Goal: Task Accomplishment & Management: Manage account settings

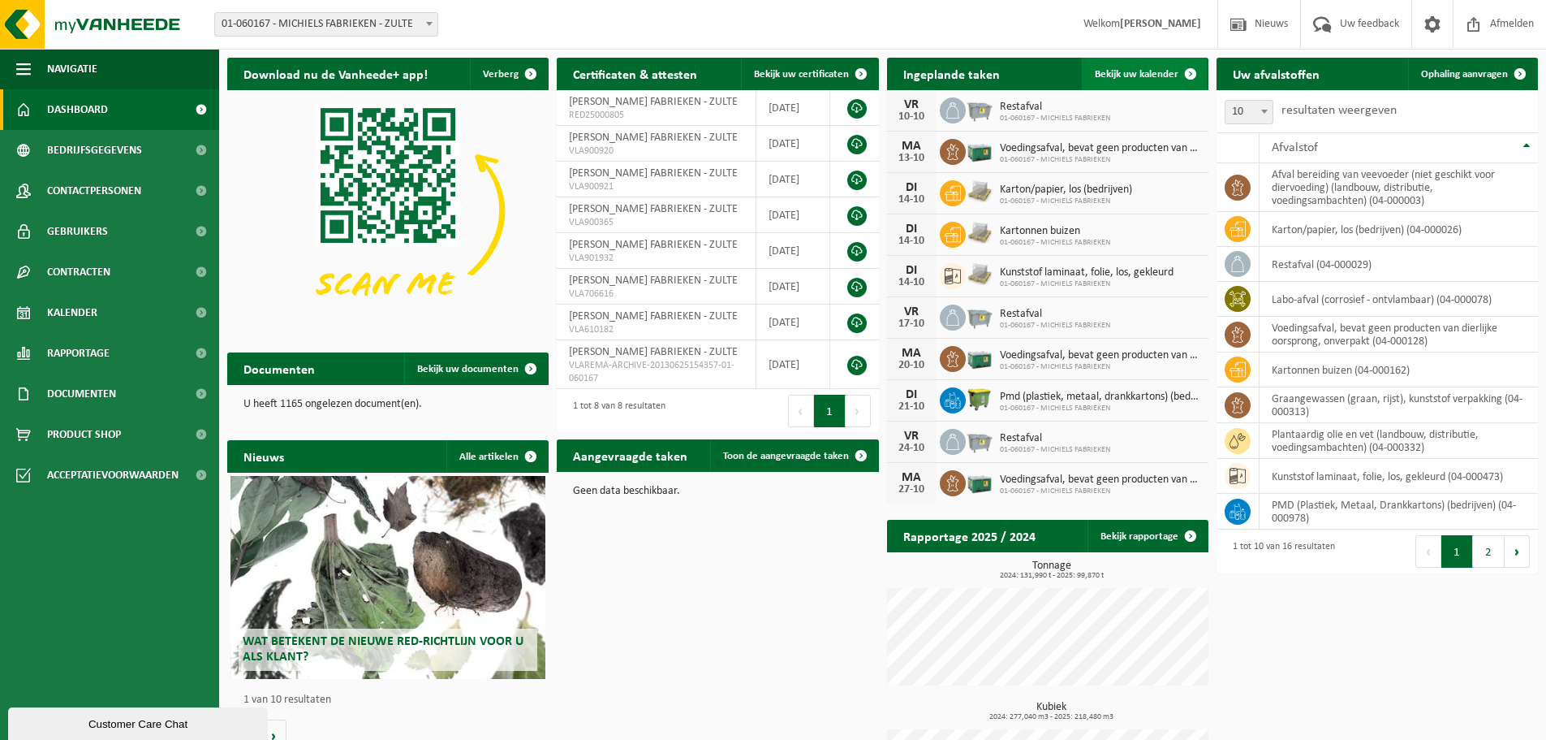
click at [1137, 76] on span "Bekijk uw kalender" at bounding box center [1137, 74] width 84 height 11
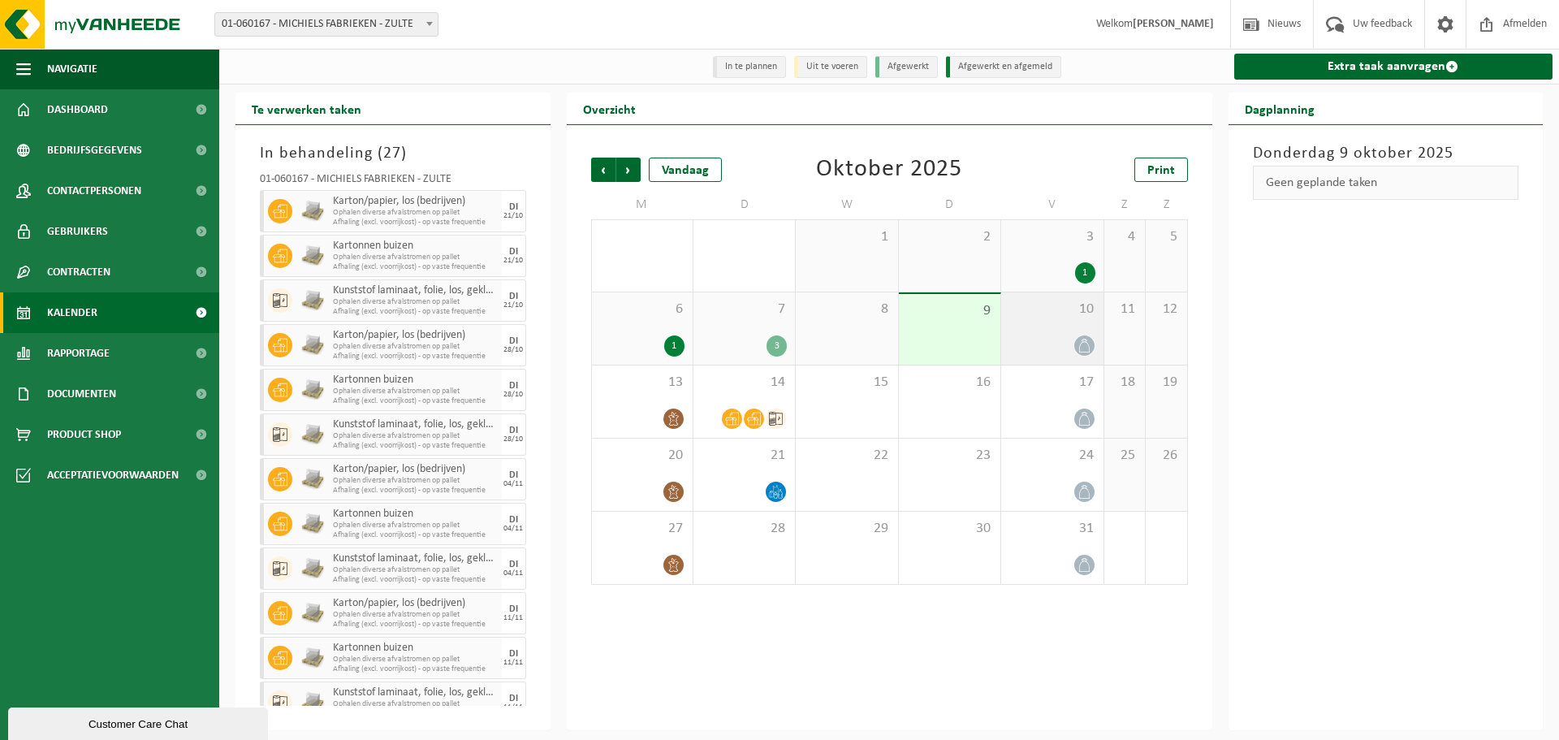
click at [1059, 341] on div at bounding box center [1051, 345] width 85 height 22
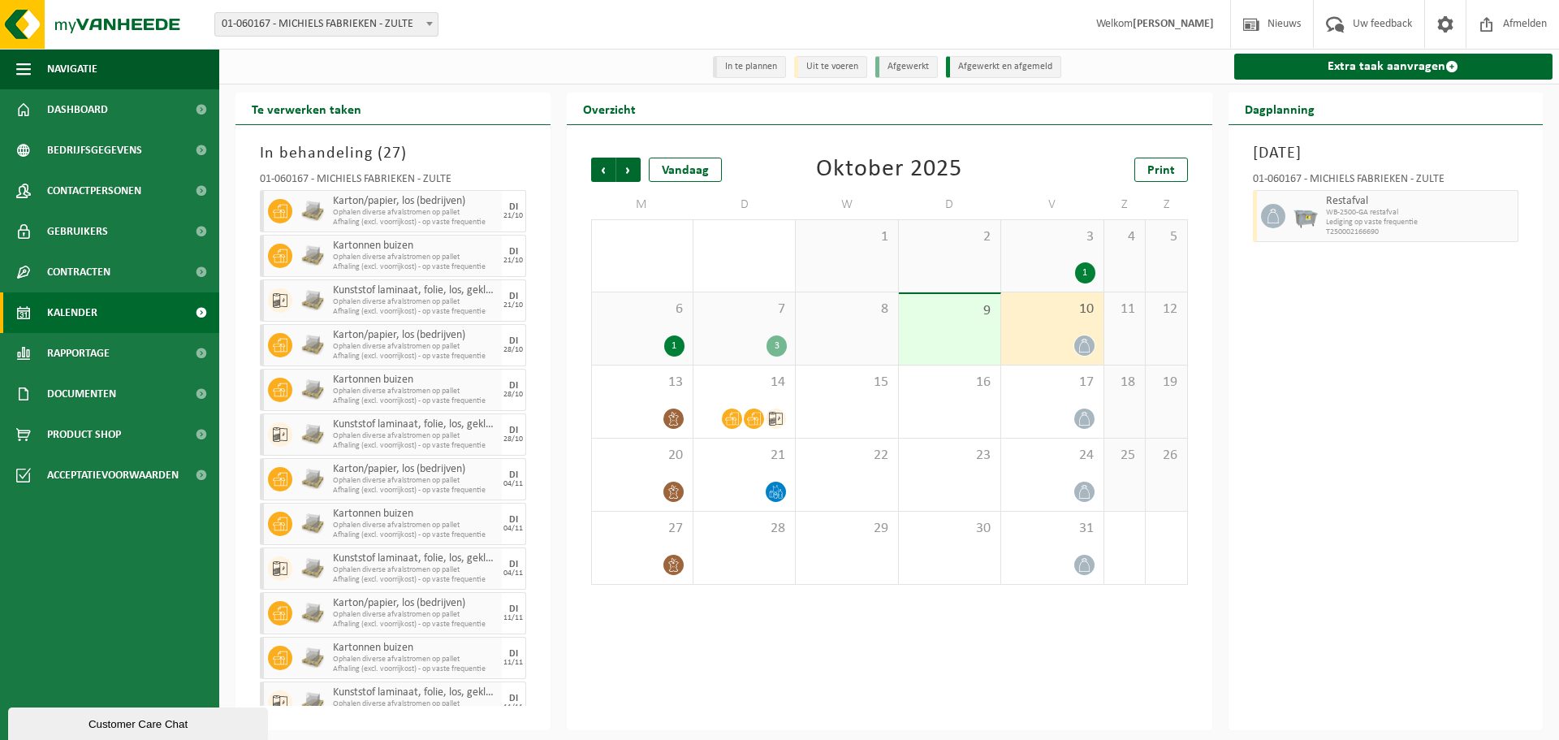
drag, startPoint x: 1486, startPoint y: 216, endPoint x: 1430, endPoint y: 222, distance: 56.4
click at [1485, 216] on span "WB-2500-GA restafval" at bounding box center [1420, 213] width 188 height 10
click at [1049, 326] on div "10" at bounding box center [1051, 328] width 101 height 72
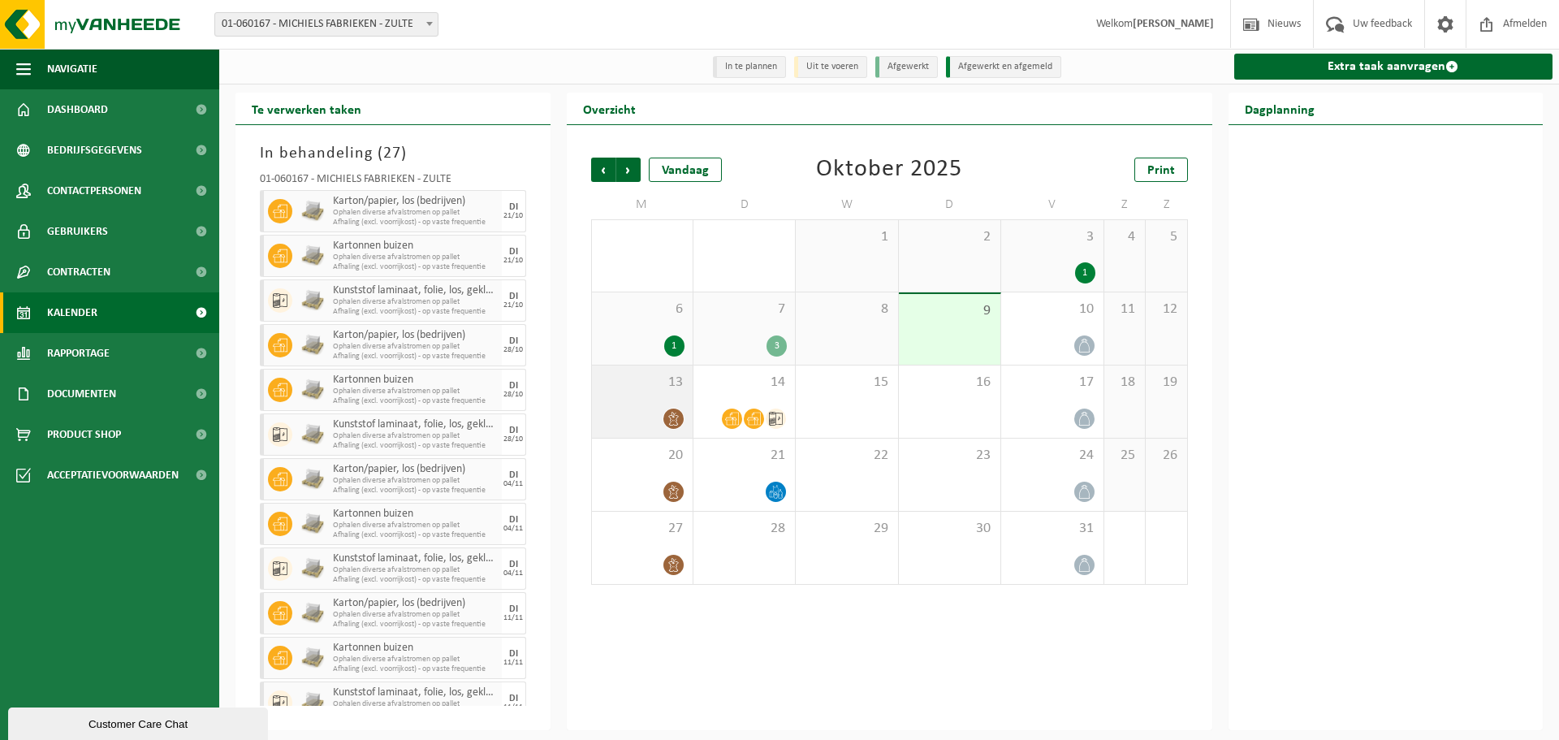
click at [656, 391] on span "13" at bounding box center [642, 382] width 84 height 18
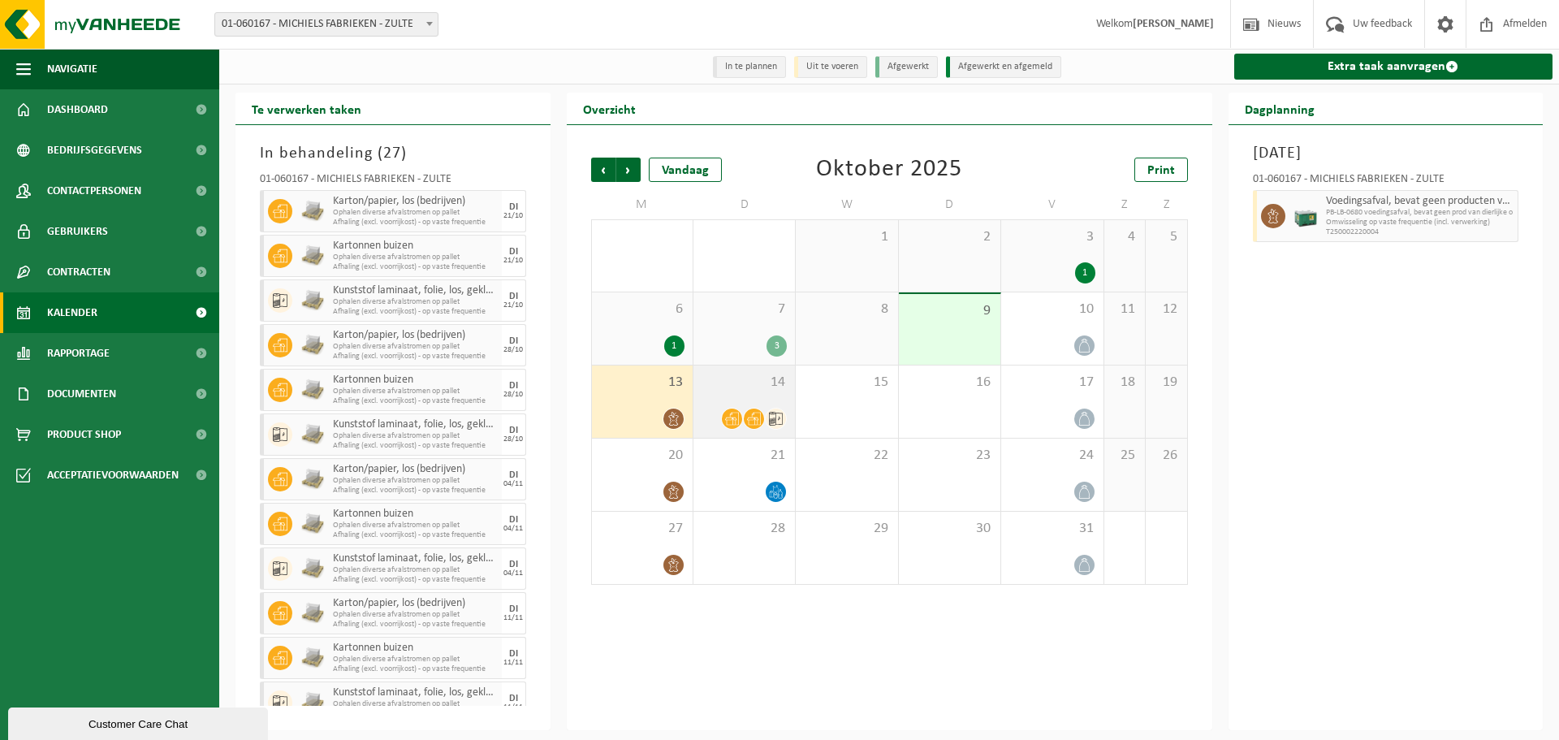
click at [738, 390] on span "14" at bounding box center [743, 382] width 85 height 18
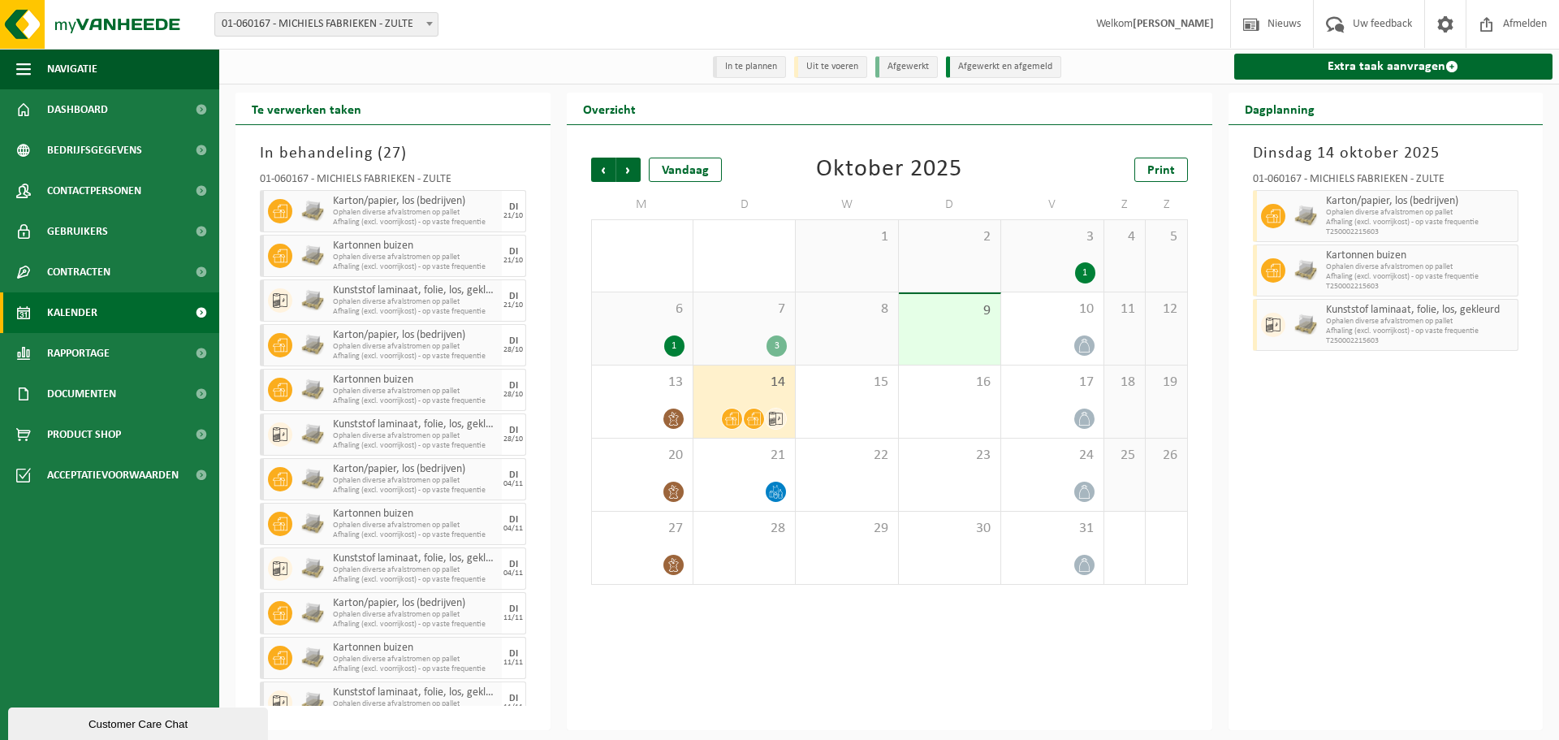
click at [770, 399] on div "14" at bounding box center [743, 401] width 101 height 72
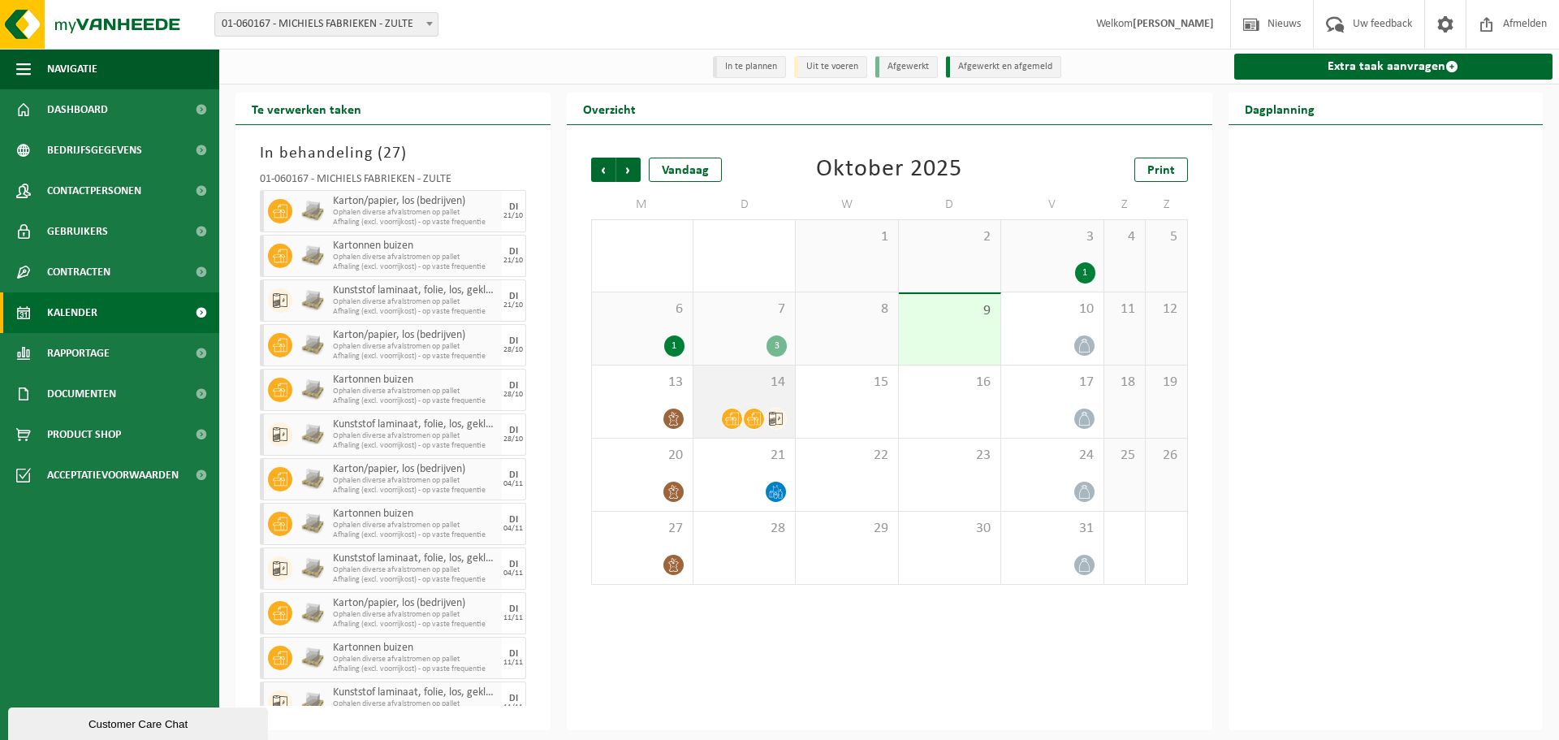
click at [771, 406] on div "14" at bounding box center [743, 401] width 101 height 72
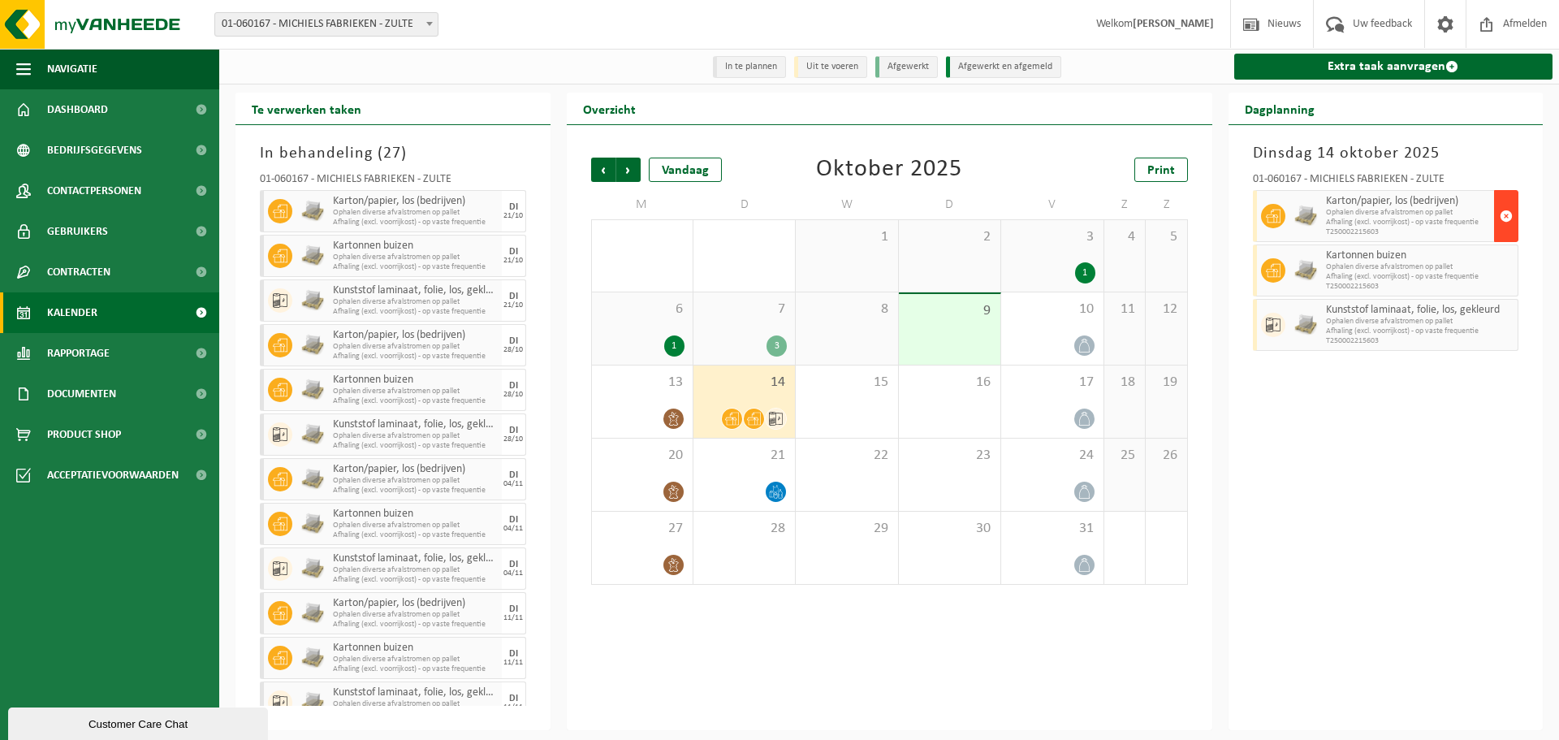
click at [1501, 208] on span "button" at bounding box center [1505, 216] width 13 height 32
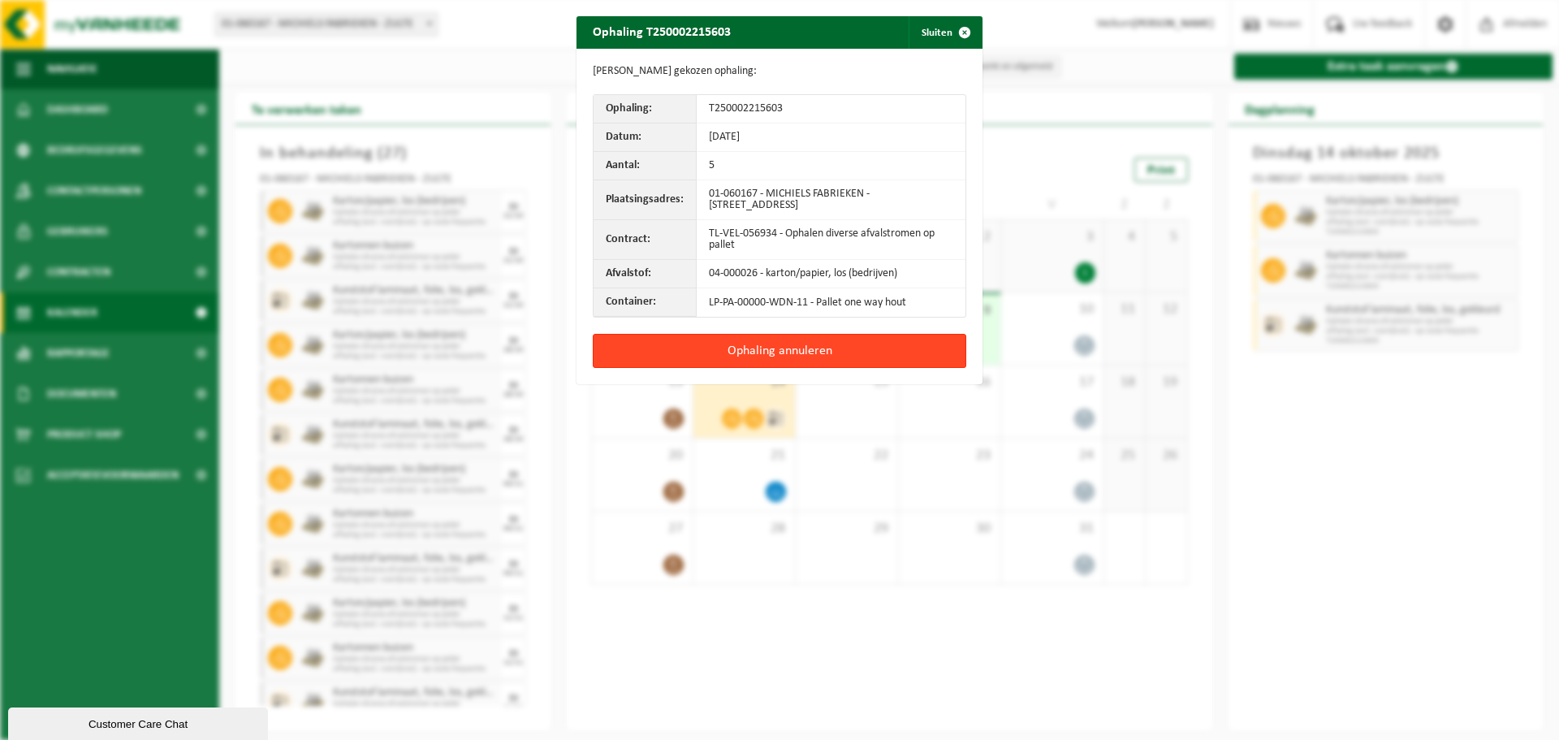
click at [838, 353] on button "Ophaling annuleren" at bounding box center [779, 351] width 373 height 34
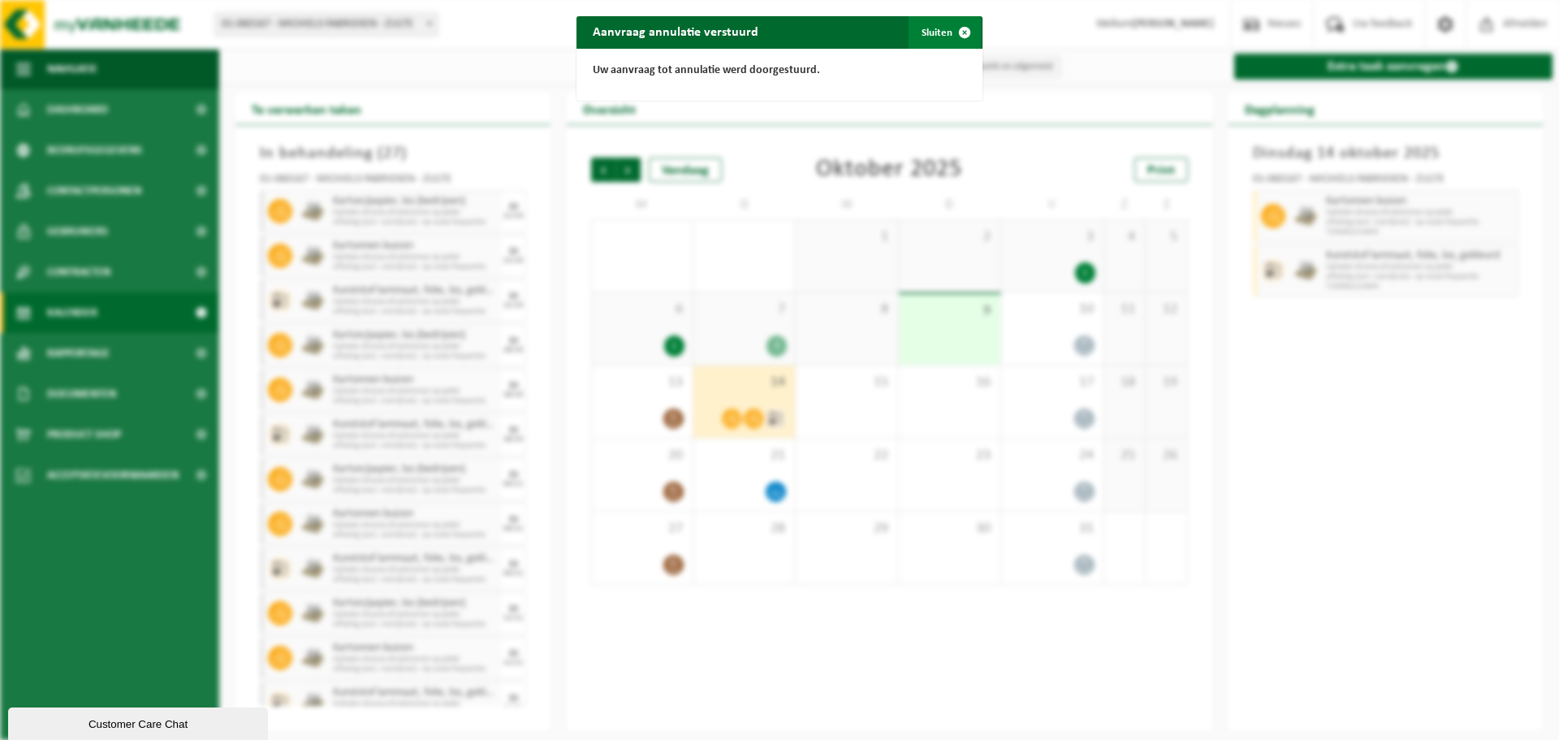
click at [935, 30] on button "Sluiten" at bounding box center [944, 32] width 72 height 32
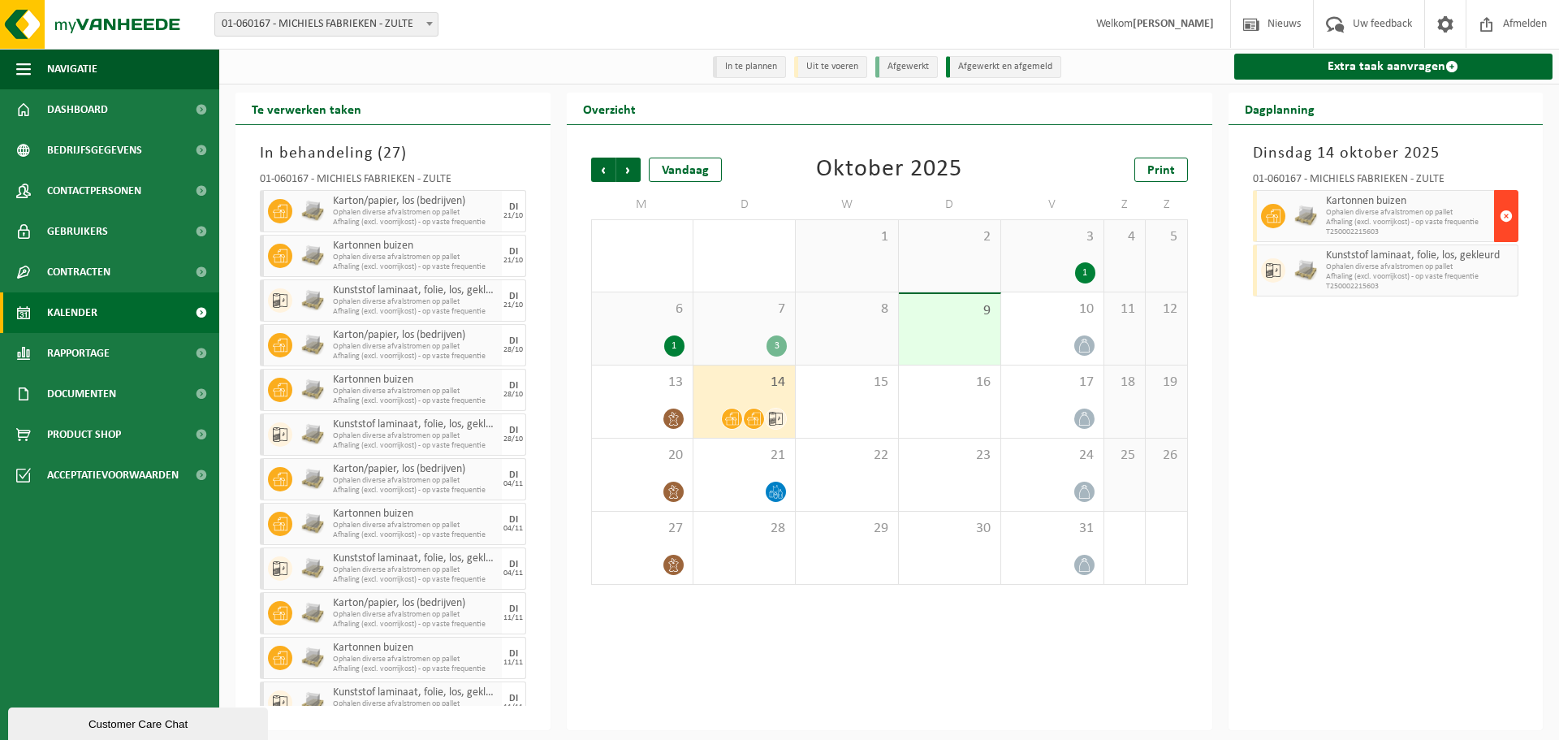
click at [1510, 218] on span "button" at bounding box center [1505, 216] width 13 height 32
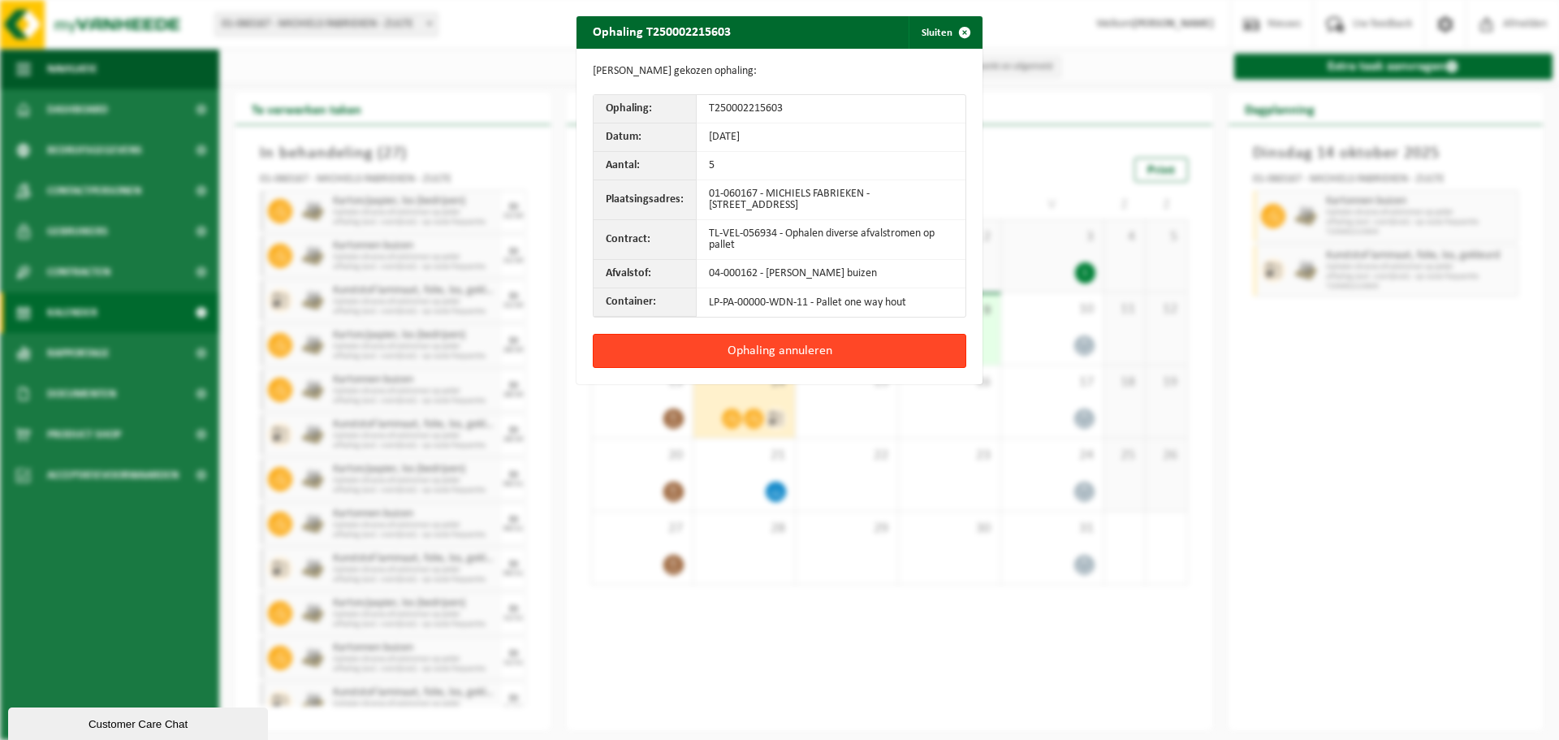
click at [812, 357] on button "Ophaling annuleren" at bounding box center [779, 351] width 373 height 34
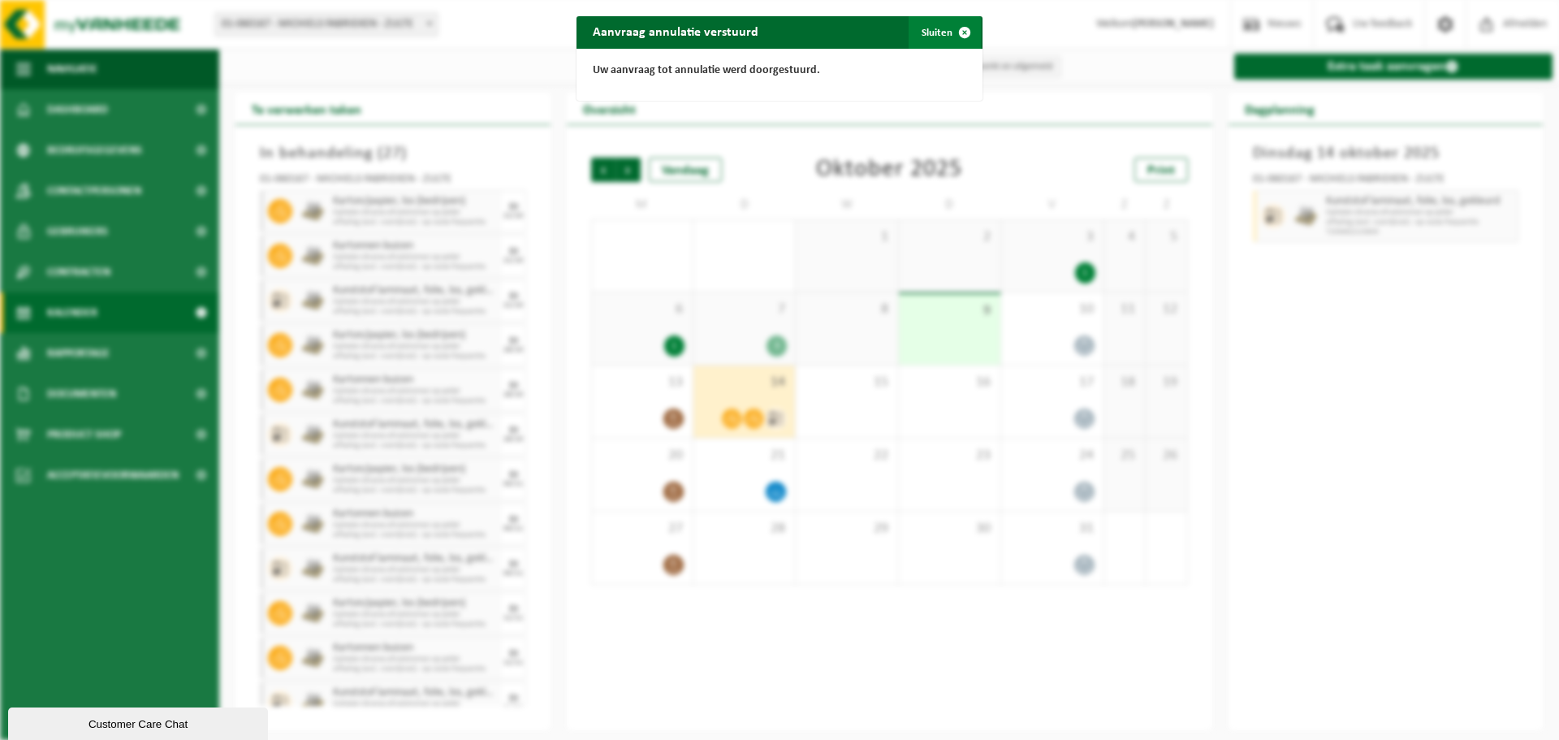
click at [935, 34] on button "Sluiten" at bounding box center [944, 32] width 72 height 32
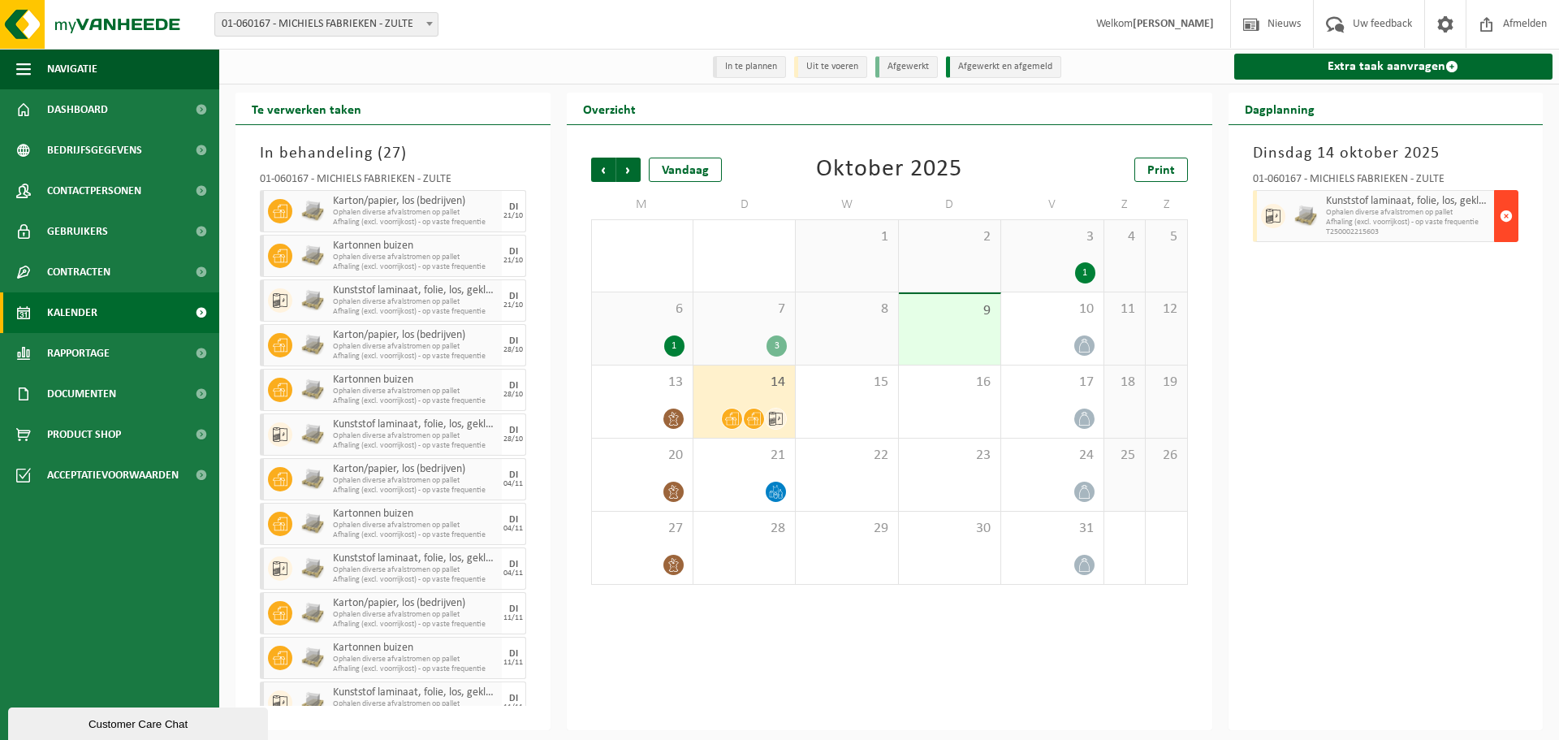
click at [1501, 222] on span "button" at bounding box center [1505, 216] width 13 height 32
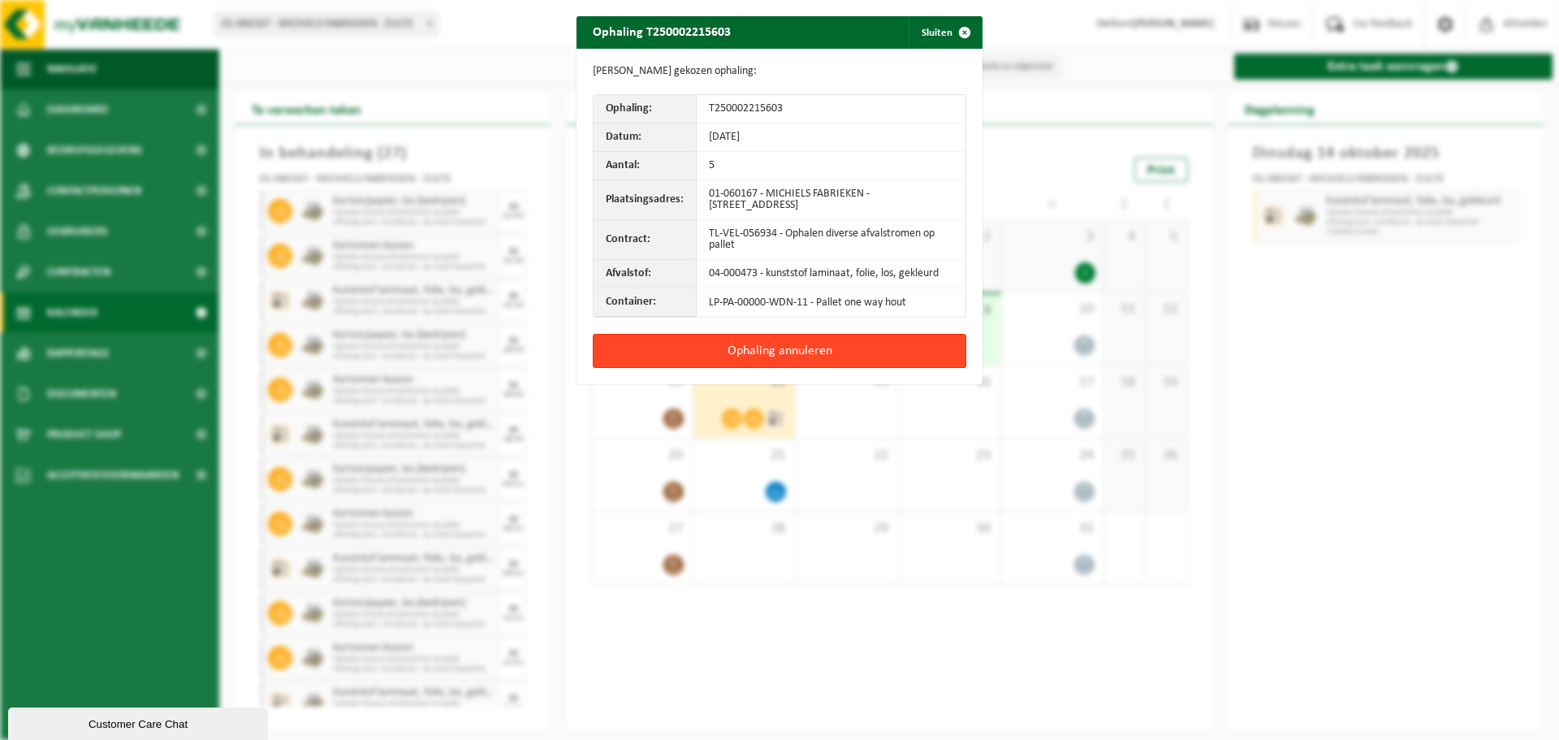
click at [750, 352] on button "Ophaling annuleren" at bounding box center [779, 351] width 373 height 34
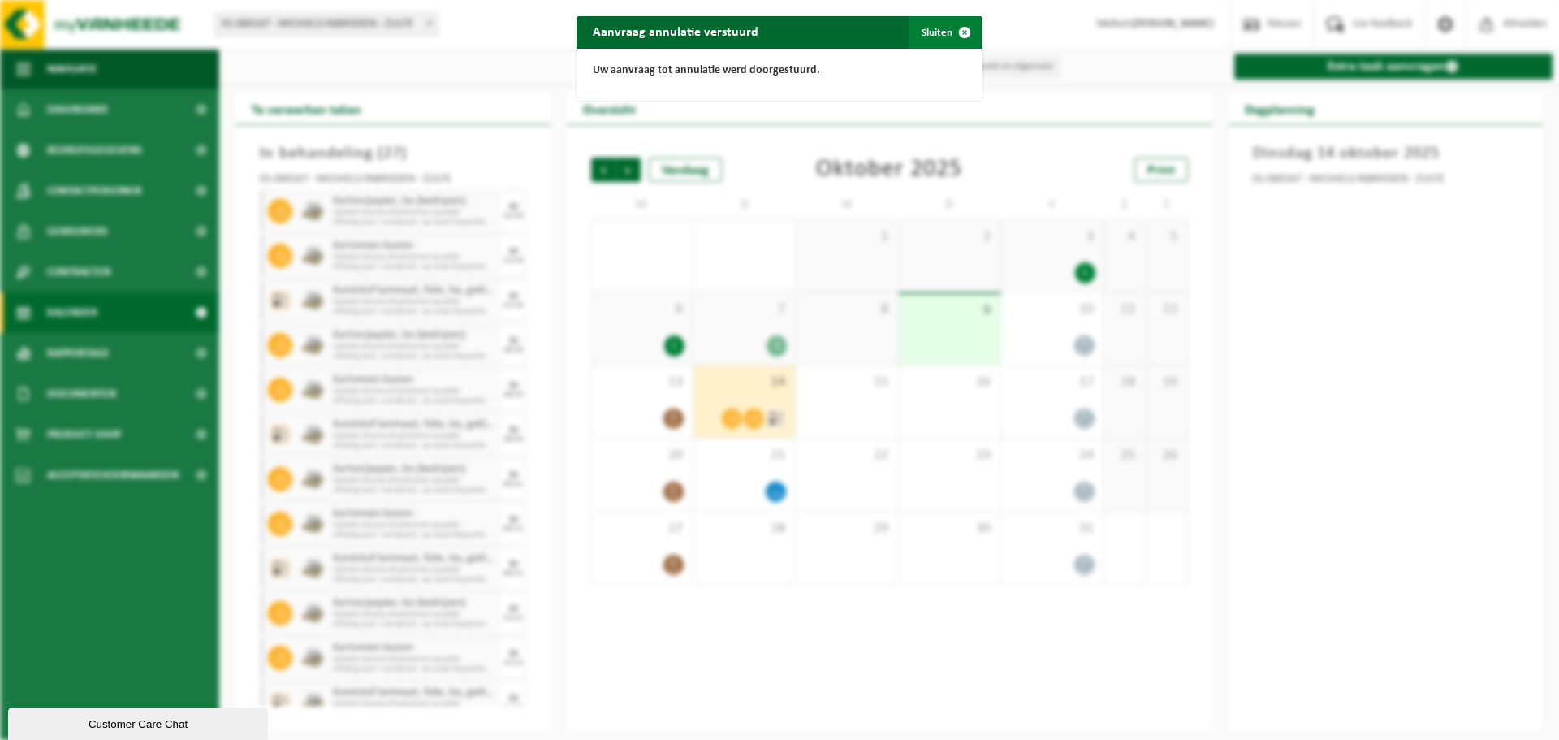
click at [921, 25] on button "Sluiten" at bounding box center [944, 32] width 72 height 32
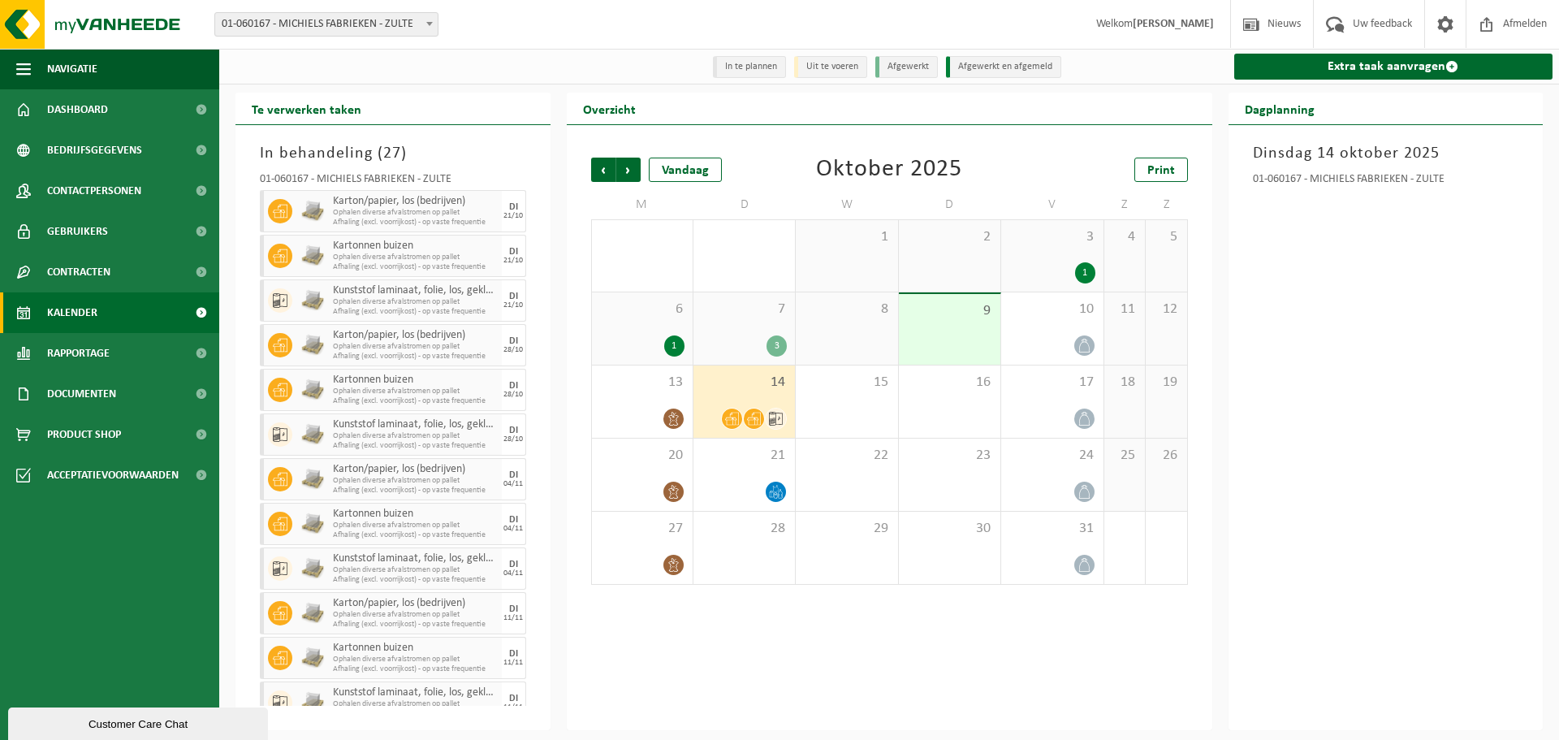
click at [759, 346] on div "3" at bounding box center [743, 345] width 85 height 21
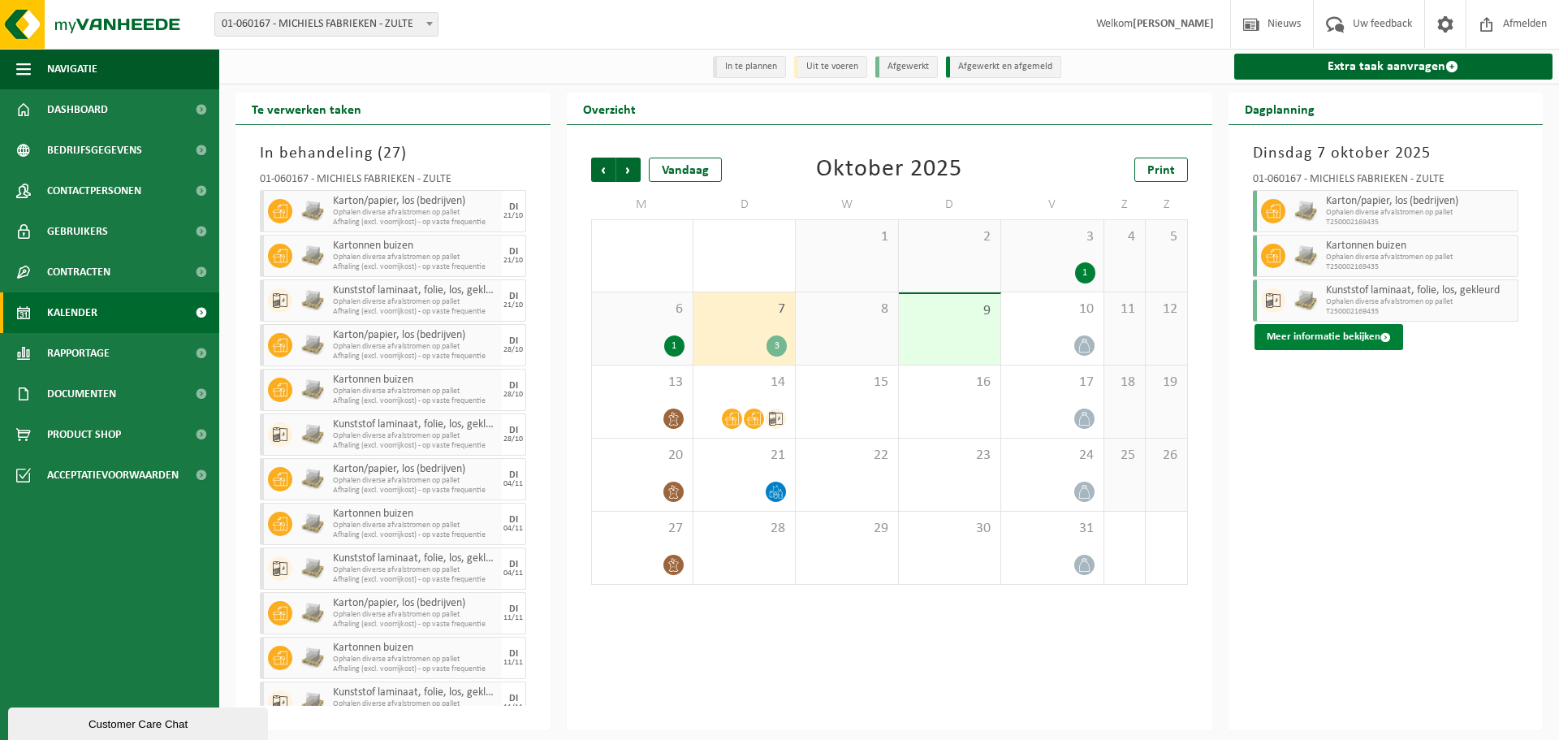
click at [1373, 338] on button "Meer informatie bekijken" at bounding box center [1328, 337] width 149 height 26
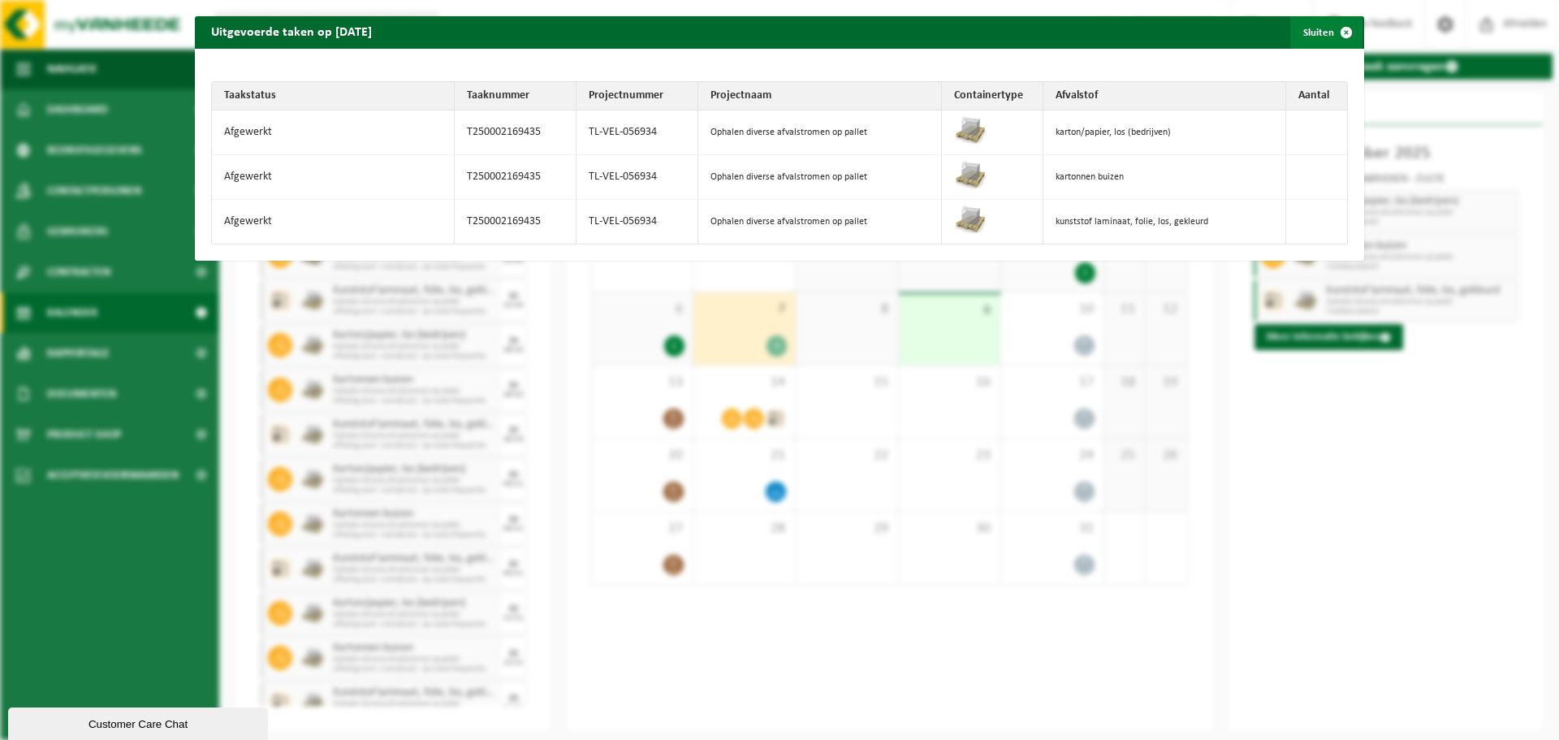
click at [1338, 31] on span "button" at bounding box center [1346, 32] width 32 height 32
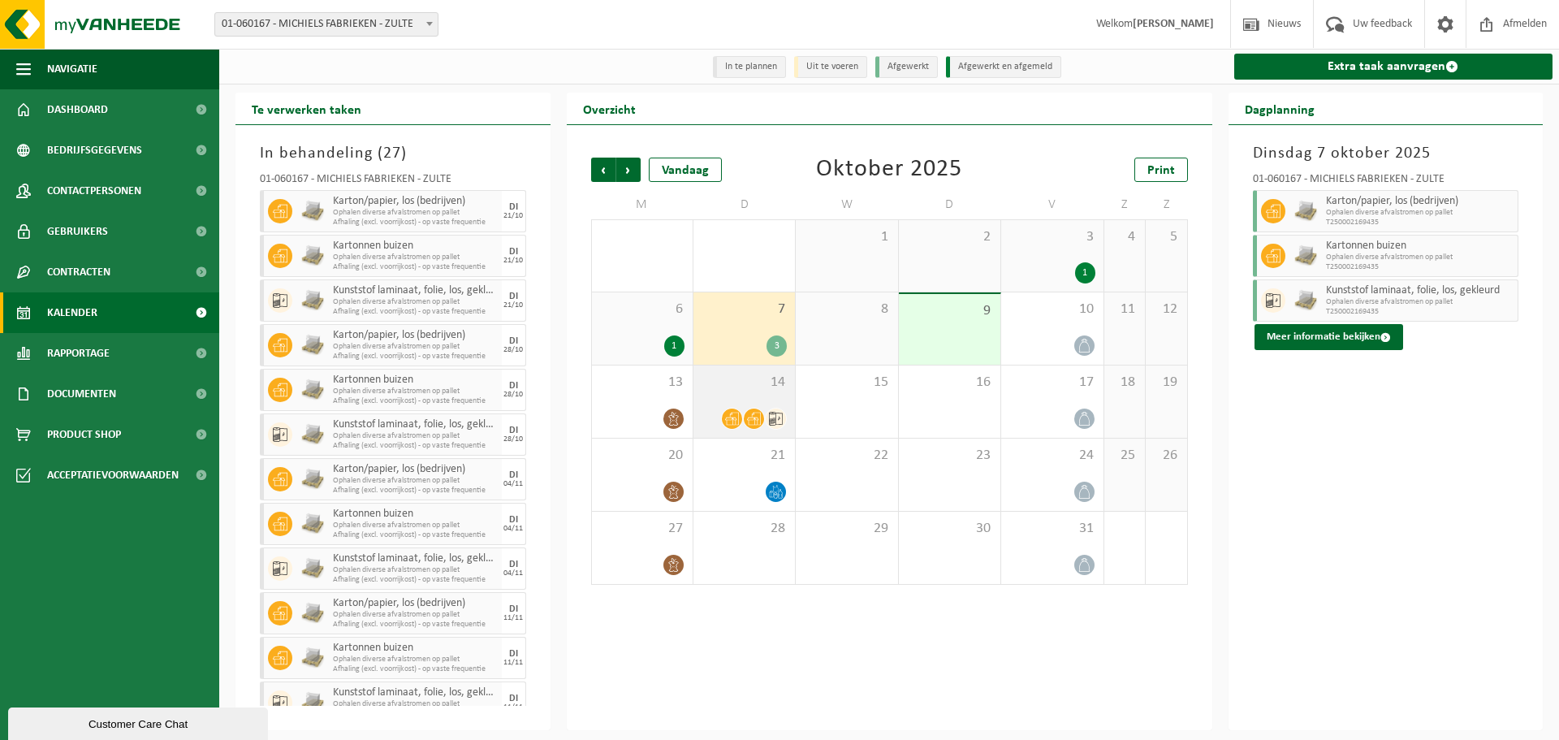
click at [754, 401] on div "14" at bounding box center [743, 401] width 101 height 72
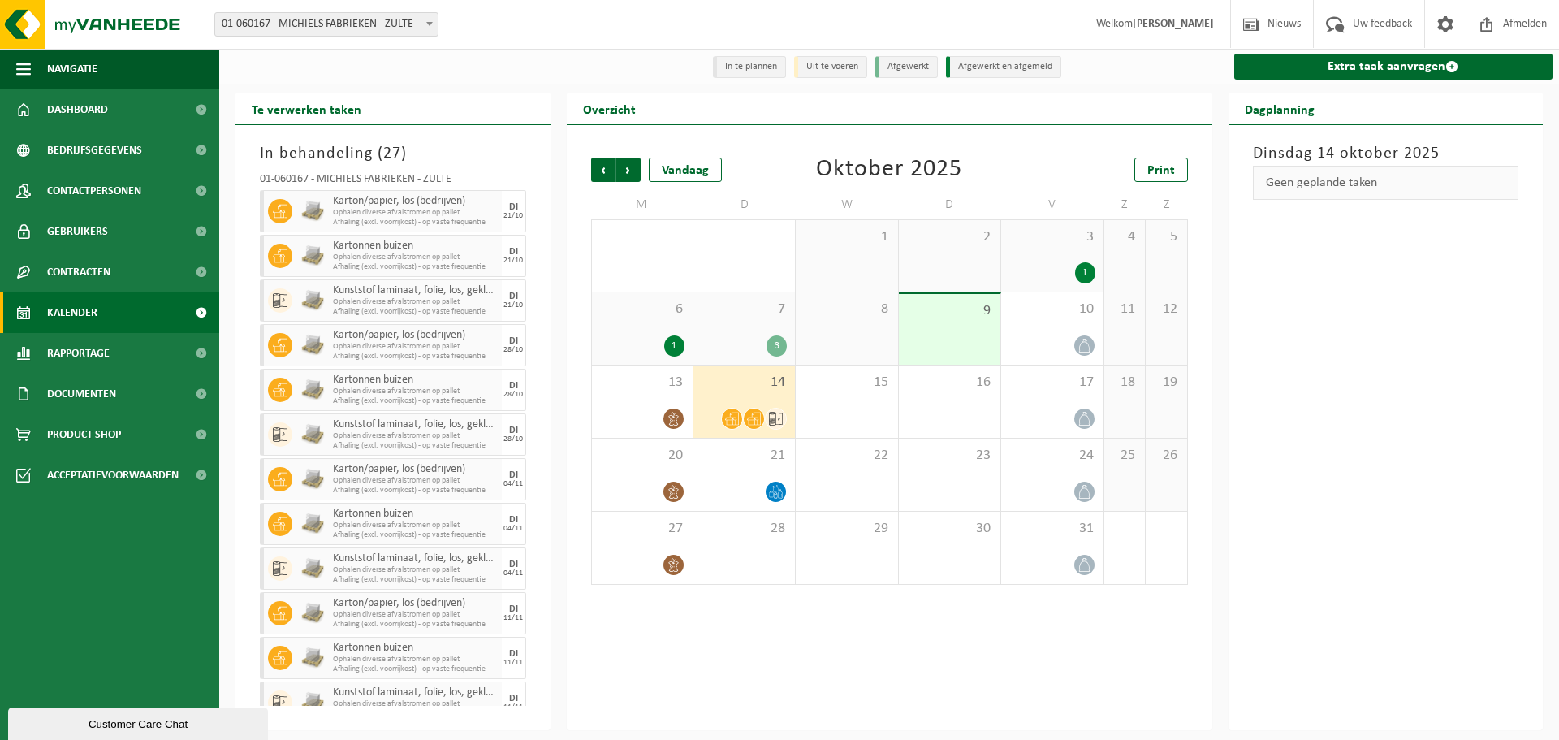
click at [1144, 714] on div "Vorige Volgende Vandaag [DATE] Print M D W D V Z Z 29 2 30 1 2 3 1 4 5 6 1 7 3 …" at bounding box center [889, 427] width 645 height 605
